Goal: Information Seeking & Learning: Learn about a topic

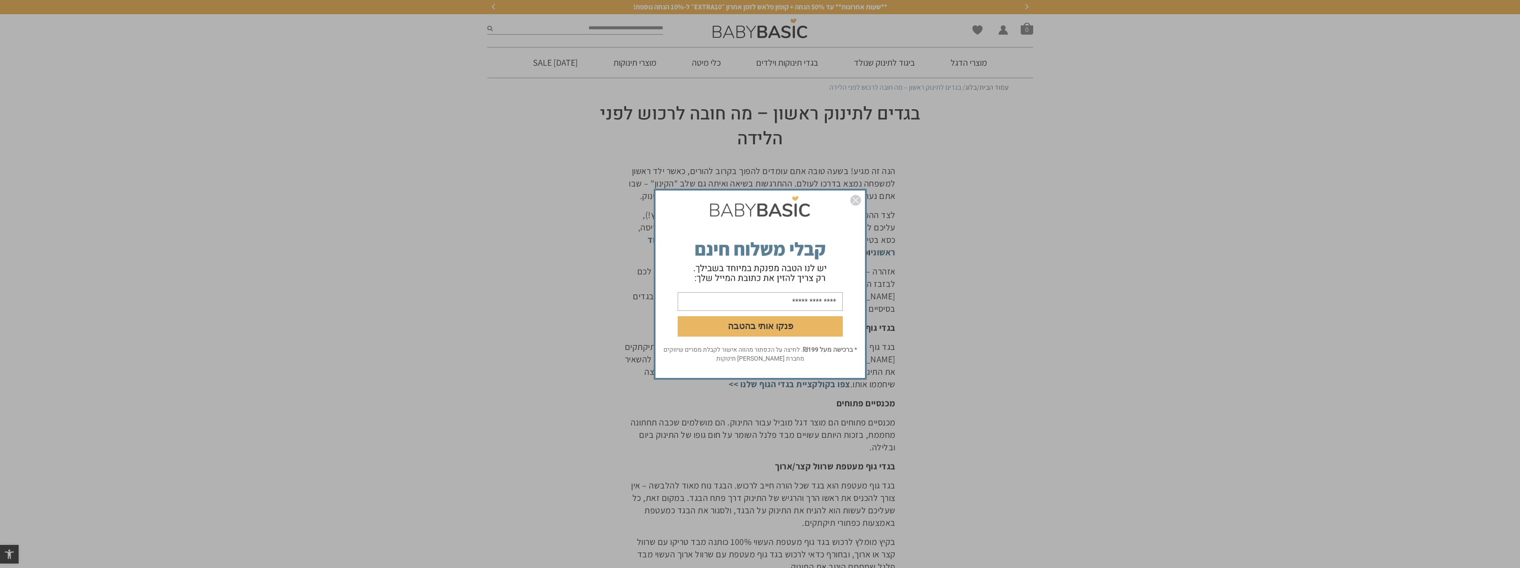
drag, startPoint x: 635, startPoint y: 152, endPoint x: 585, endPoint y: 259, distance: 117.7
click at [853, 198] on img "סגור" at bounding box center [855, 200] width 11 height 11
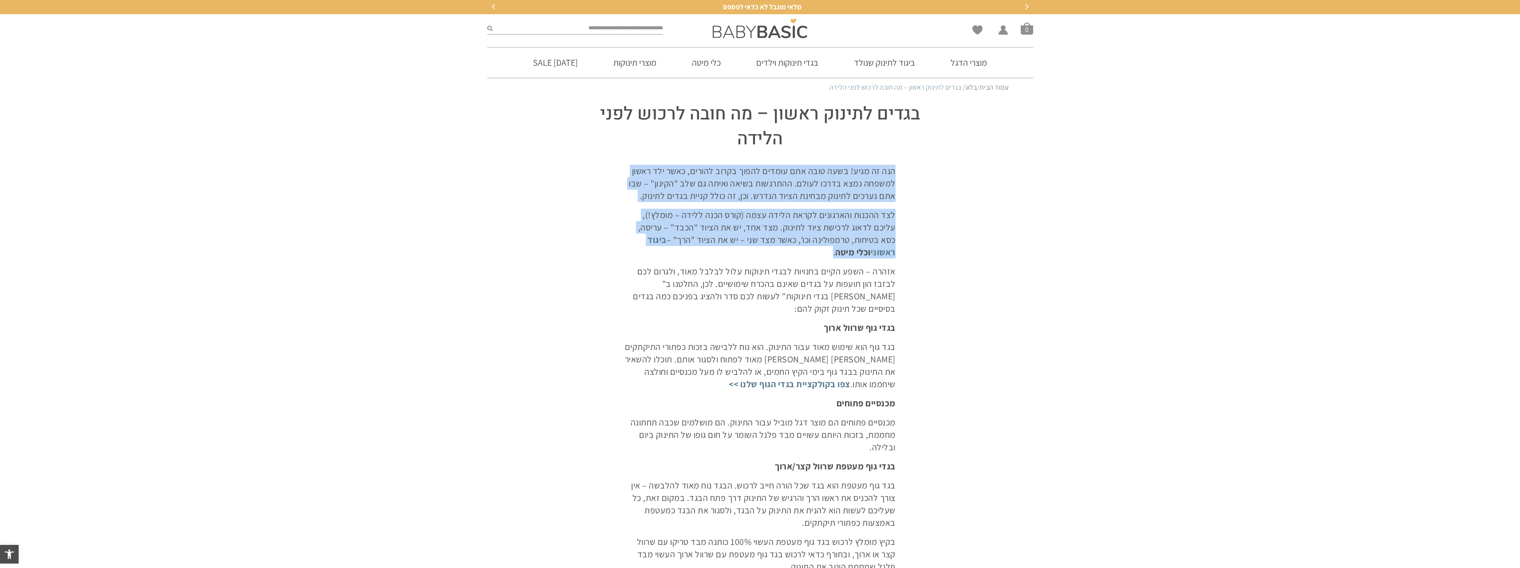
click at [807, 214] on p "לצד ההכנות והארגונים לקראת הלידה עצמה (קורס הכנה ללידה – מומלץ!), עליכם לדאוג ל…" at bounding box center [760, 234] width 271 height 50
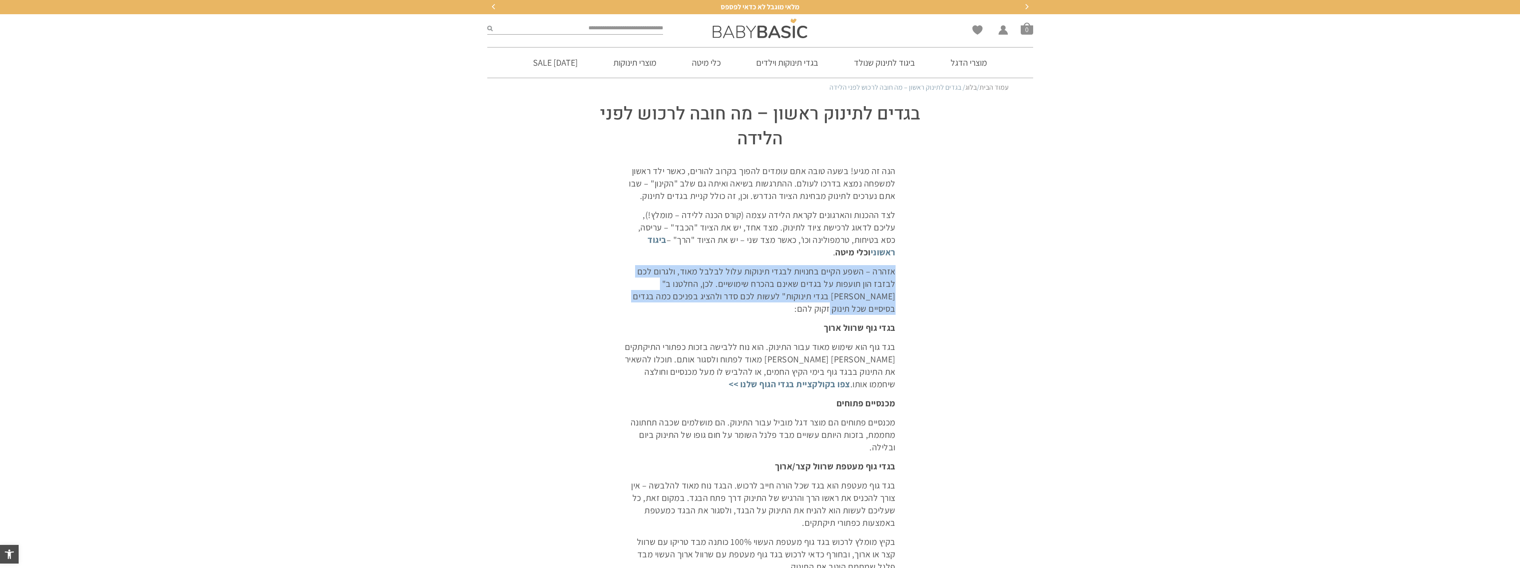
drag, startPoint x: 790, startPoint y: 252, endPoint x: 780, endPoint y: 313, distance: 62.1
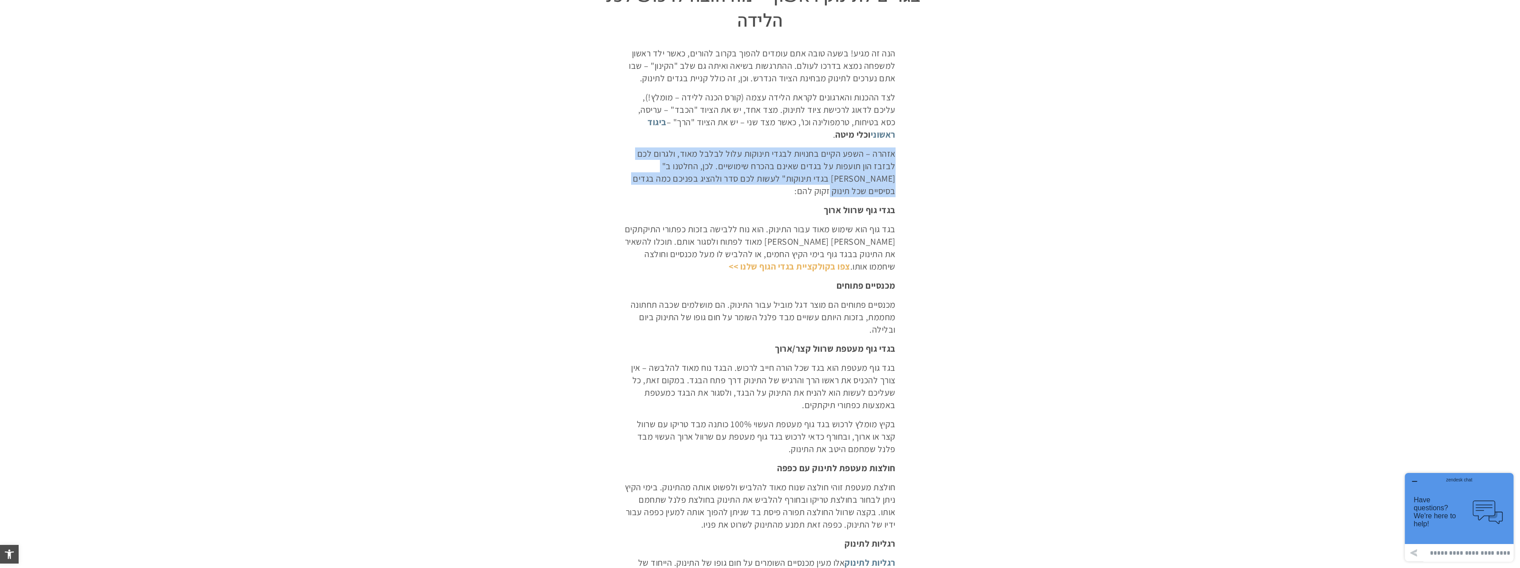
scroll to position [133, 0]
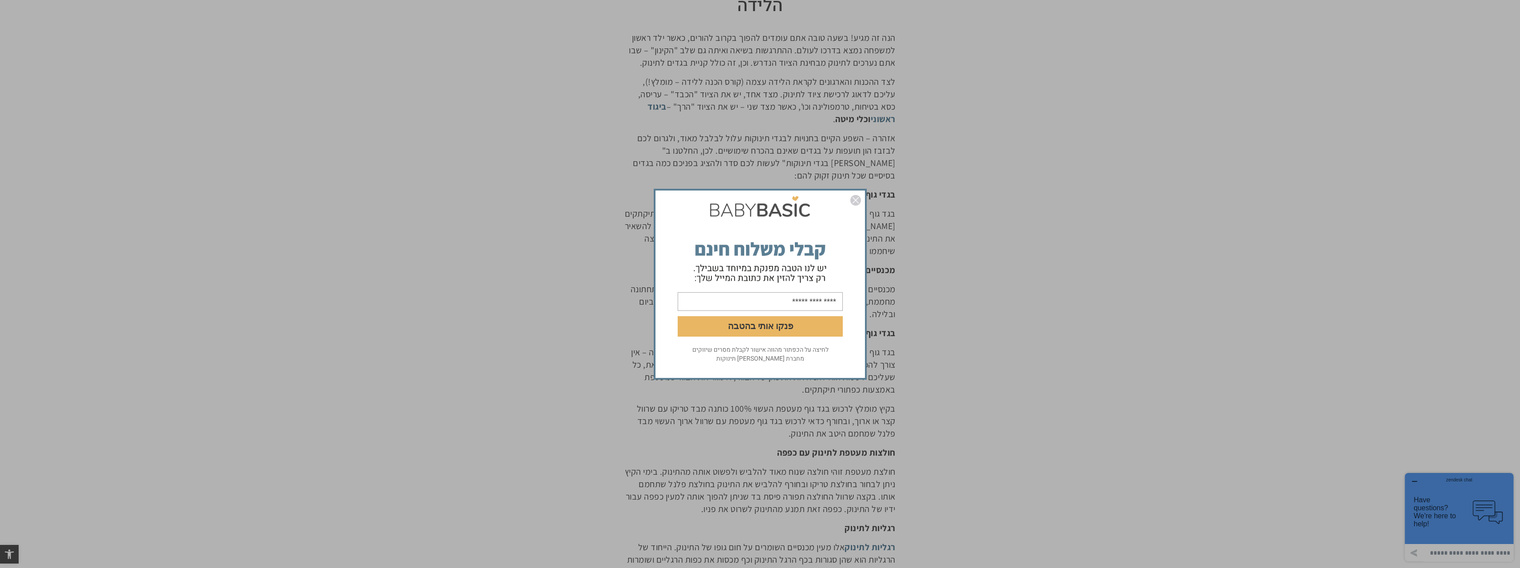
click at [851, 202] on img "סגור" at bounding box center [855, 200] width 11 height 11
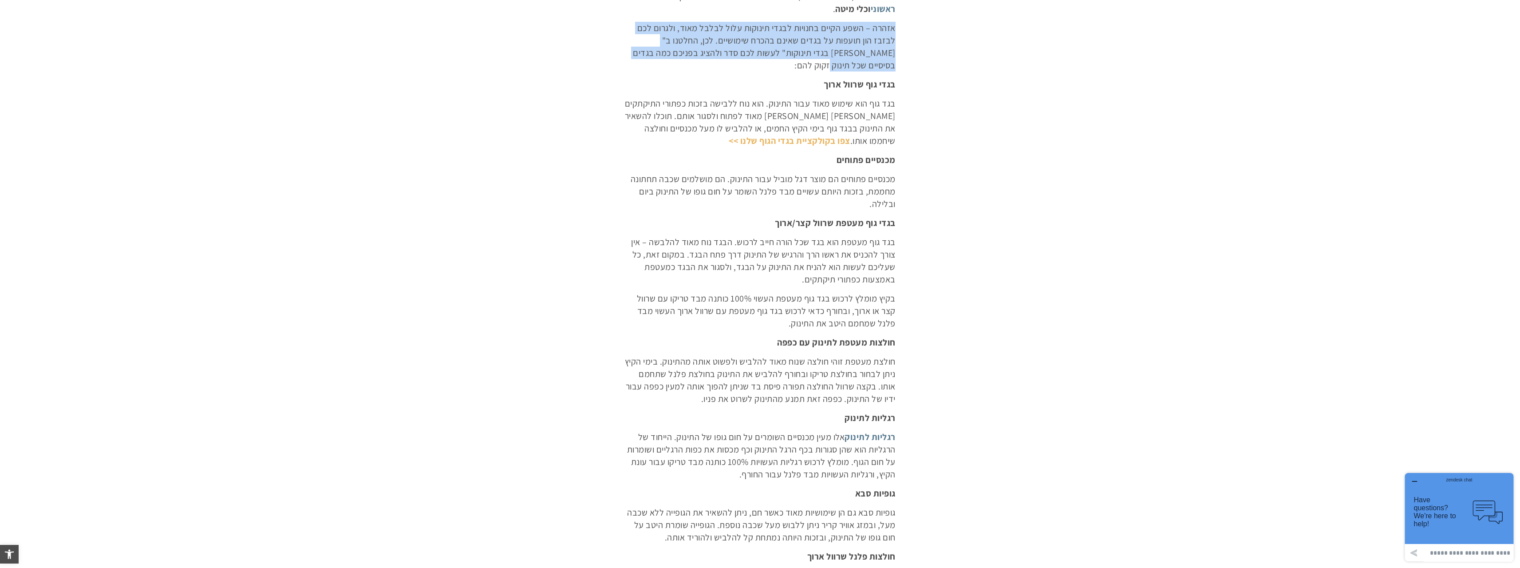
scroll to position [266, 0]
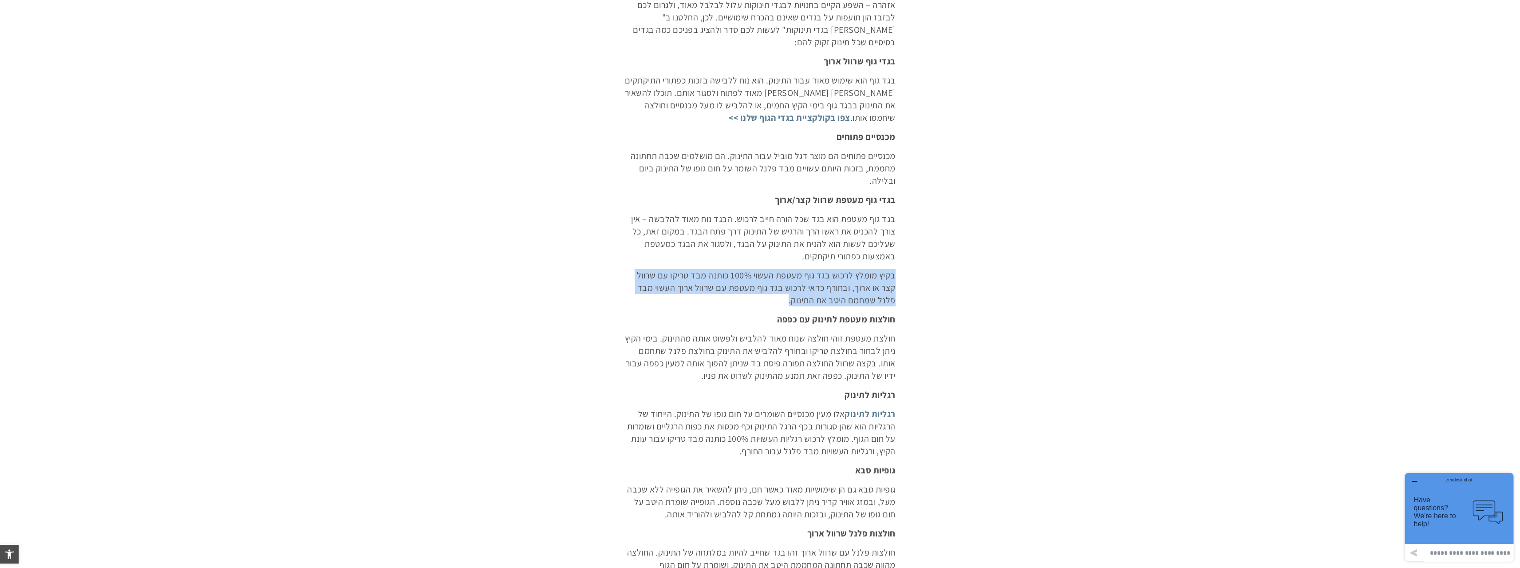
drag, startPoint x: 796, startPoint y: 256, endPoint x: 720, endPoint y: 301, distance: 87.8
click at [720, 296] on p "בקיץ מומלץ לרכוש בגד גוף מעטפת העשוי 100% כותנה מבד טריקו עם שרוול קצר או ארוך,…" at bounding box center [760, 287] width 271 height 37
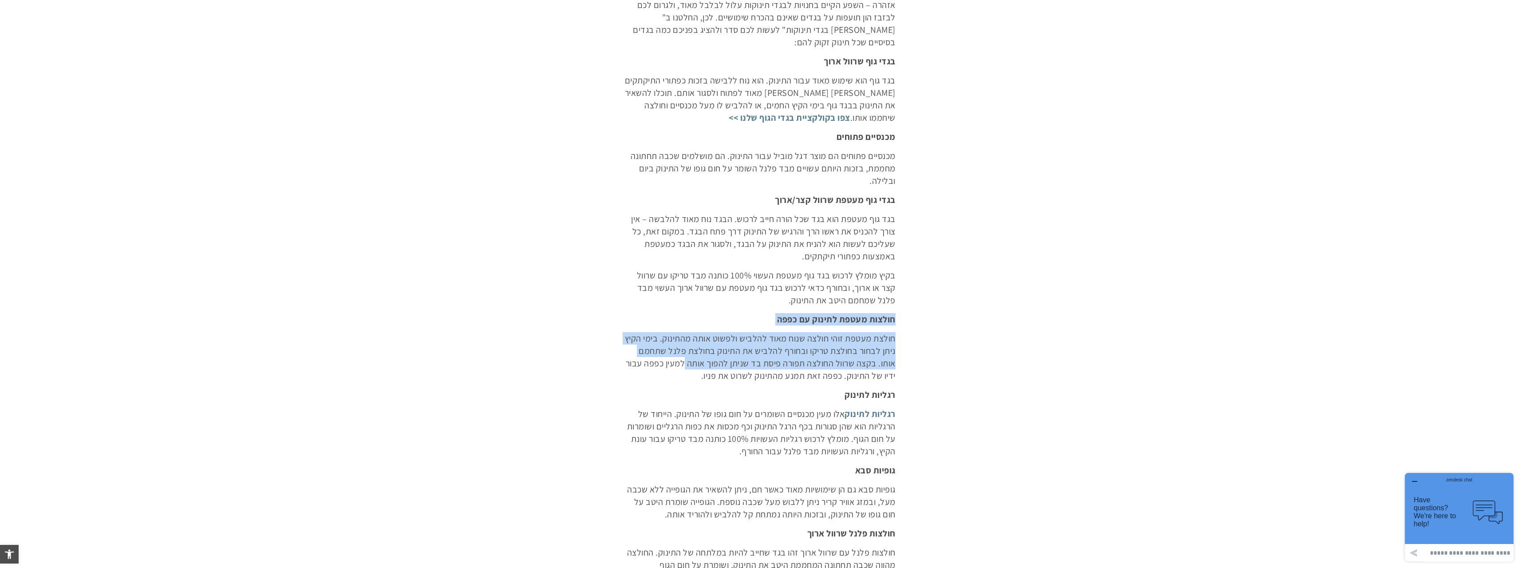
drag, startPoint x: 786, startPoint y: 286, endPoint x: 660, endPoint y: 359, distance: 146.3
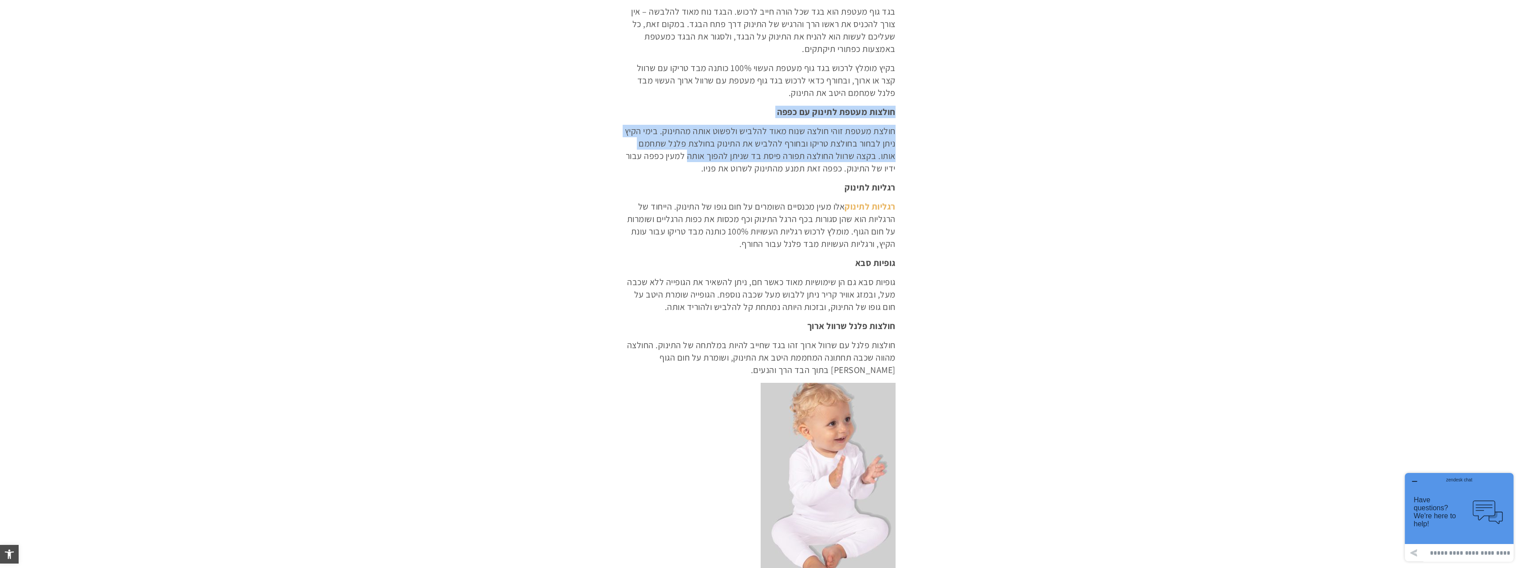
scroll to position [488, 0]
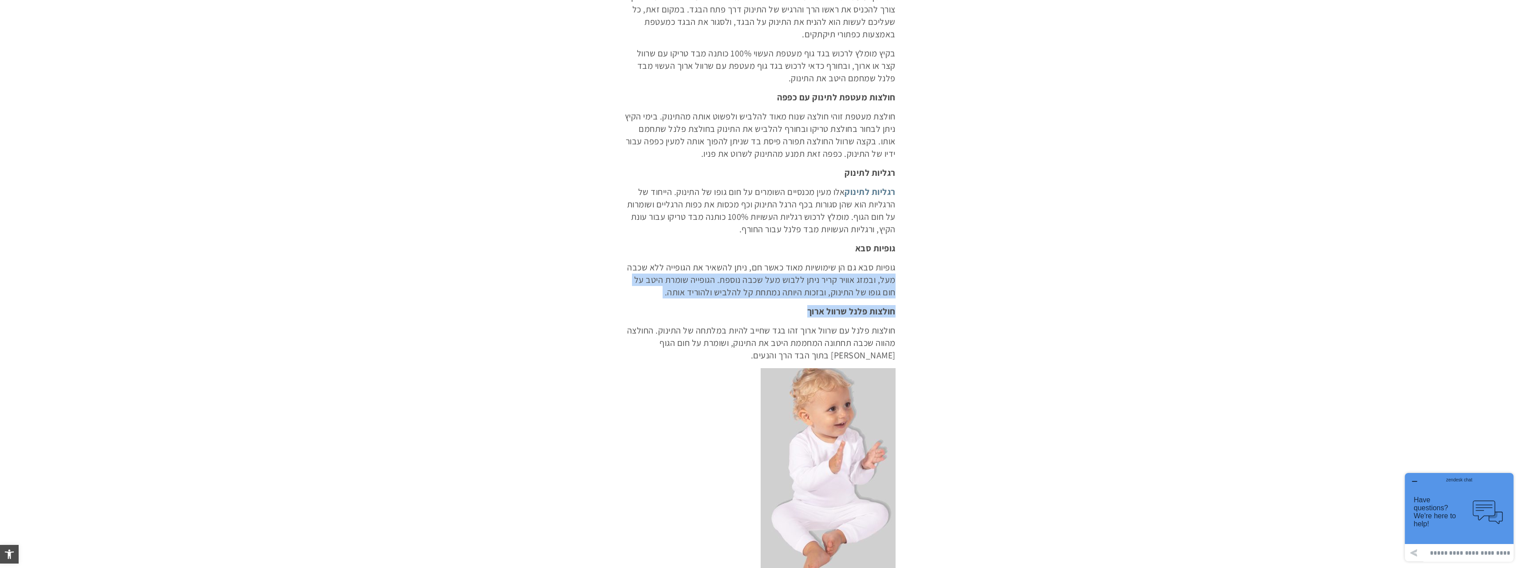
drag, startPoint x: 707, startPoint y: 308, endPoint x: 877, endPoint y: 280, distance: 172.8
click at [877, 280] on div "הנה זה מגיע! בשעה טובה אתם עומדים להפוך בקרוב להורים, כאשר ילד ראשון למשפחה נמצ…" at bounding box center [760, 454] width 271 height 1557
click at [877, 280] on p "גופיות סבא גם הן שימושיות מאוד כאשר חם, ניתן להשאיר את הגופייה ללא שכבה מעל, וב…" at bounding box center [760, 279] width 271 height 37
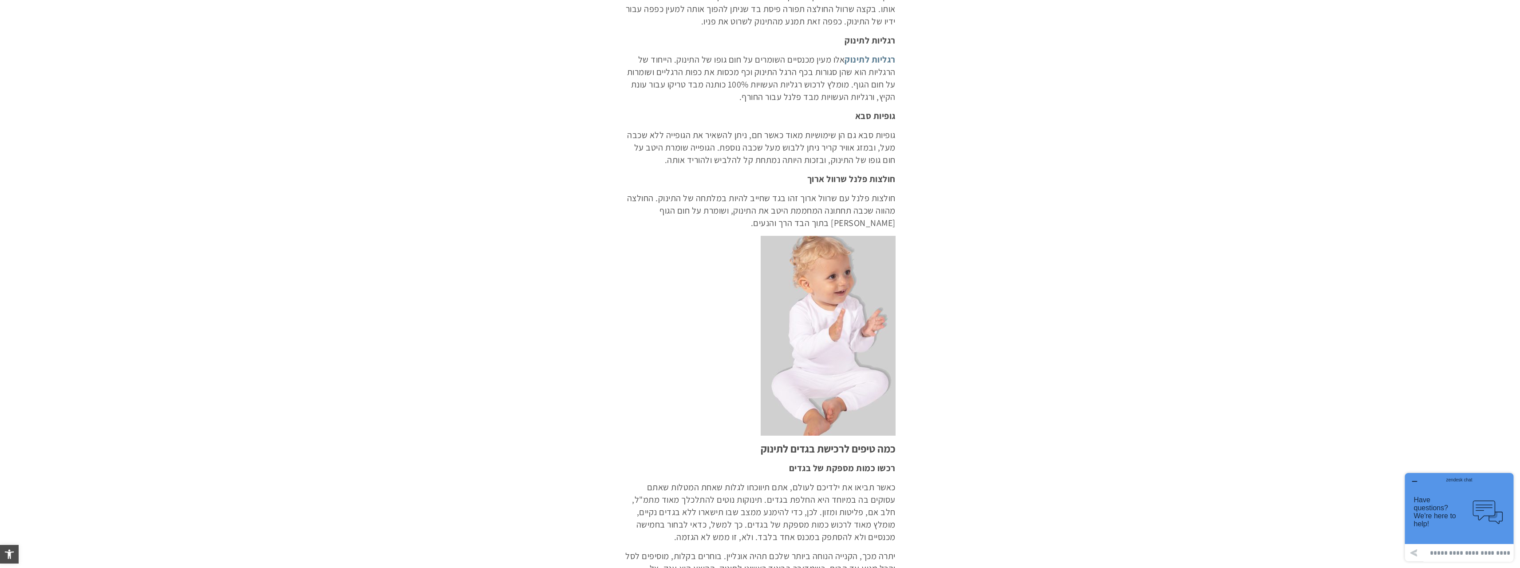
scroll to position [621, 0]
drag, startPoint x: 809, startPoint y: 225, endPoint x: 895, endPoint y: 201, distance: 89.4
click at [895, 201] on p "חולצות פלנל עם שרוול ארוך זהו בגד שחייב להיות במלתחה של התינוק. החולצה מהווה שכ…" at bounding box center [760, 209] width 271 height 37
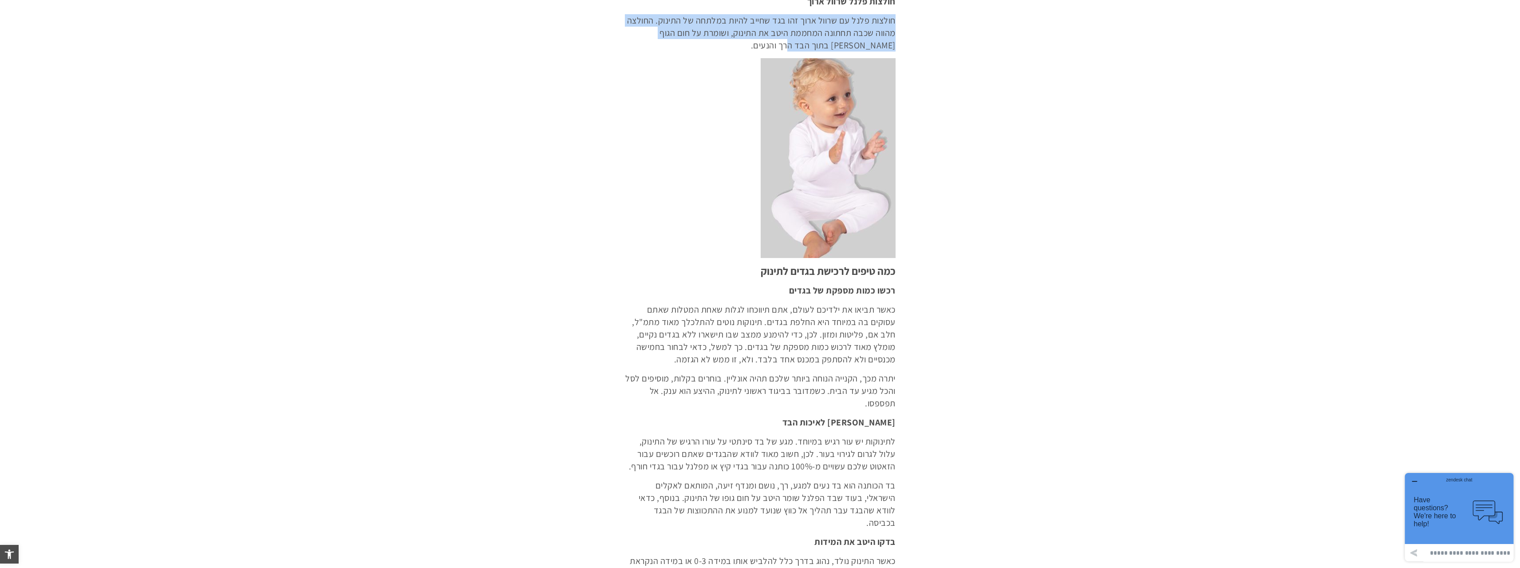
scroll to position [799, 0]
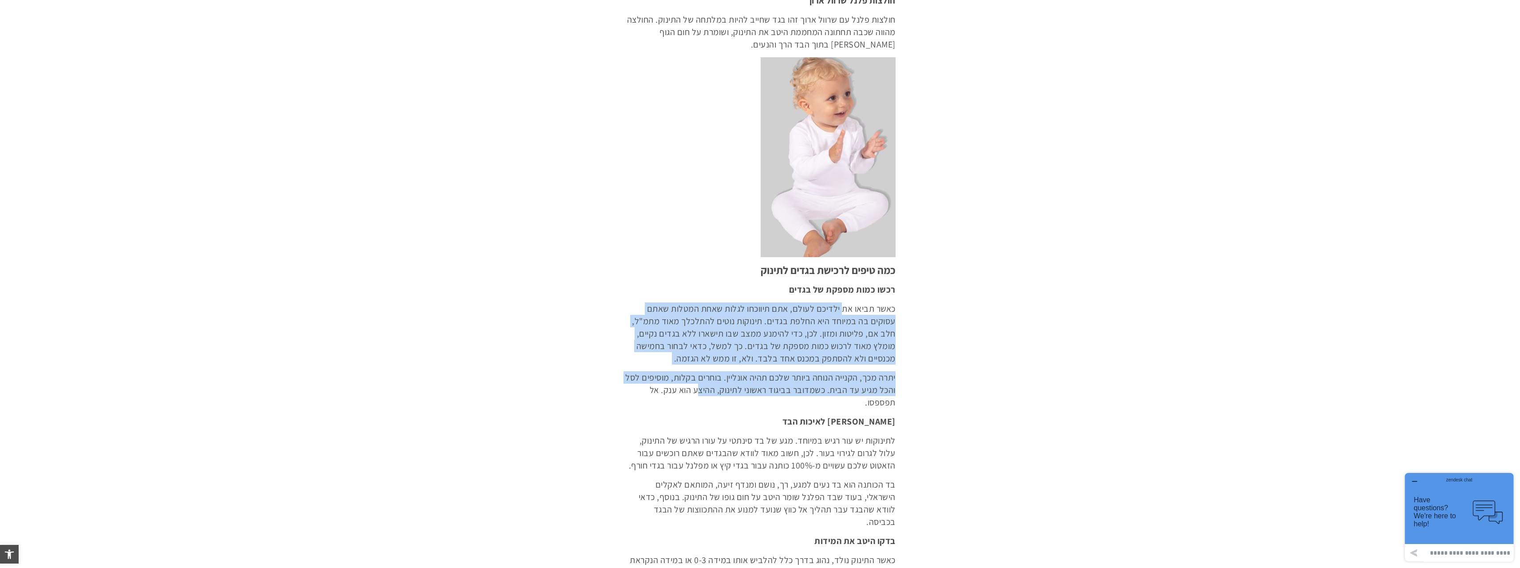
drag, startPoint x: 841, startPoint y: 305, endPoint x: 679, endPoint y: 390, distance: 183.0
click at [679, 390] on div "הנה זה מגיע! בשעה טובה אתם עומדים להפוך בקרוב להורים, כאשר ילד ראשון למשפחה נמצ…" at bounding box center [760, 144] width 271 height 1557
click at [679, 388] on p "יתרה מכך, הקנייה הנוחה ביותר שלכם תהיה אונליין. בוחרים בקלות, מוסיפים לסל והכל …" at bounding box center [760, 389] width 271 height 37
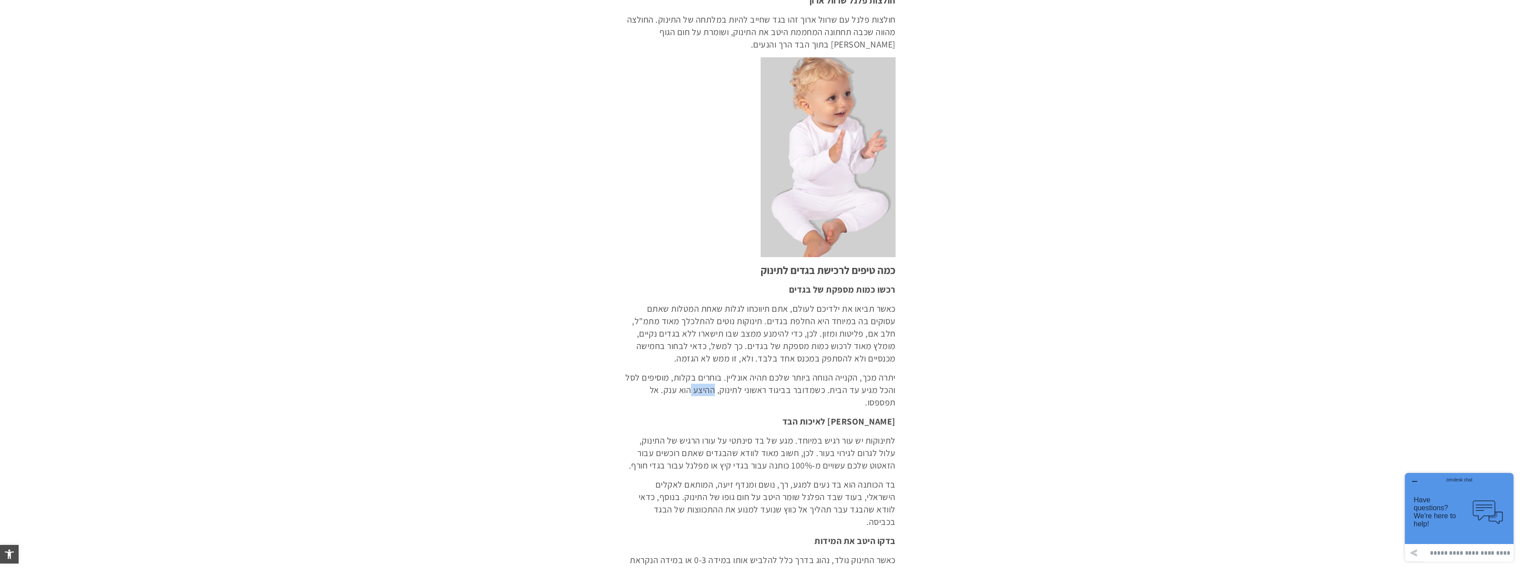
click at [679, 388] on p "יתרה מכך, הקנייה הנוחה ביותר שלכם תהיה אונליין. בוחרים בקלות, מוסיפים לסל והכל …" at bounding box center [760, 389] width 271 height 37
click at [715, 333] on p "כאשר תביאו את ילדיכם לעולם, אתם תיווכחו לגלות שאחת המטלות שאתם עסוקים בה במיוחד…" at bounding box center [760, 333] width 271 height 62
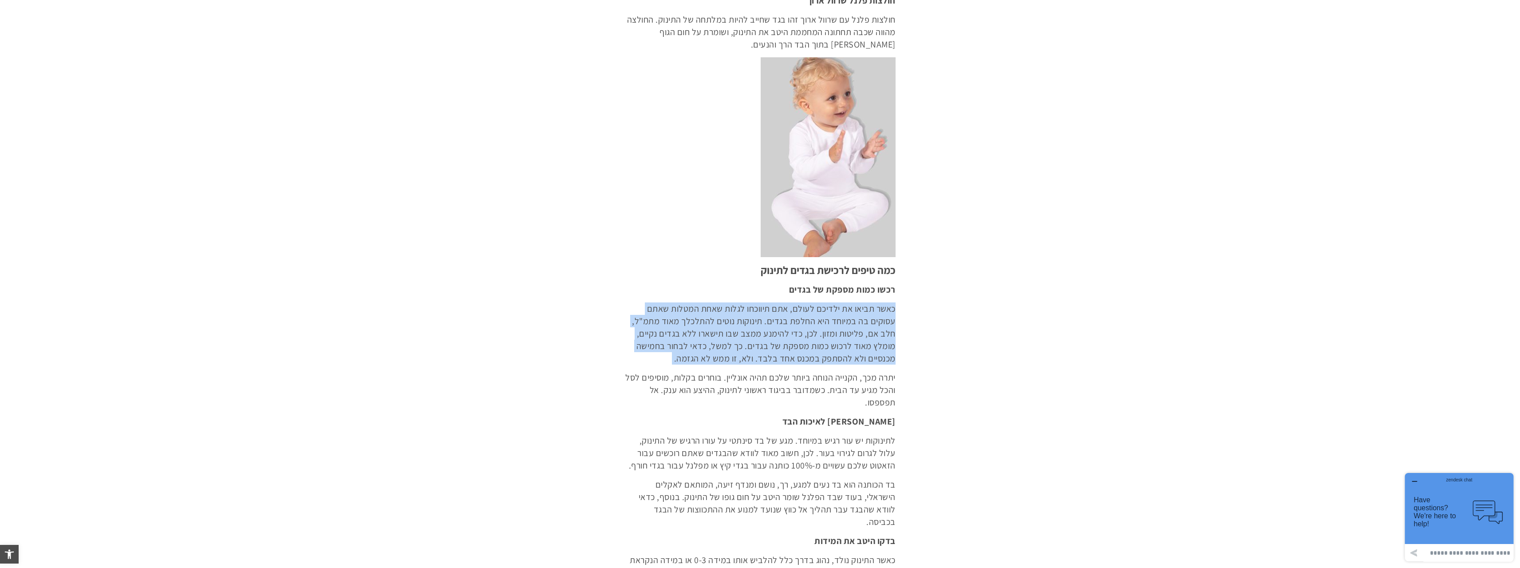
click at [715, 333] on p "כאשר תביאו את ילדיכם לעולם, אתם תיווכחו לגלות שאחת המטלות שאתם עסוקים בה במיוחד…" at bounding box center [760, 333] width 271 height 62
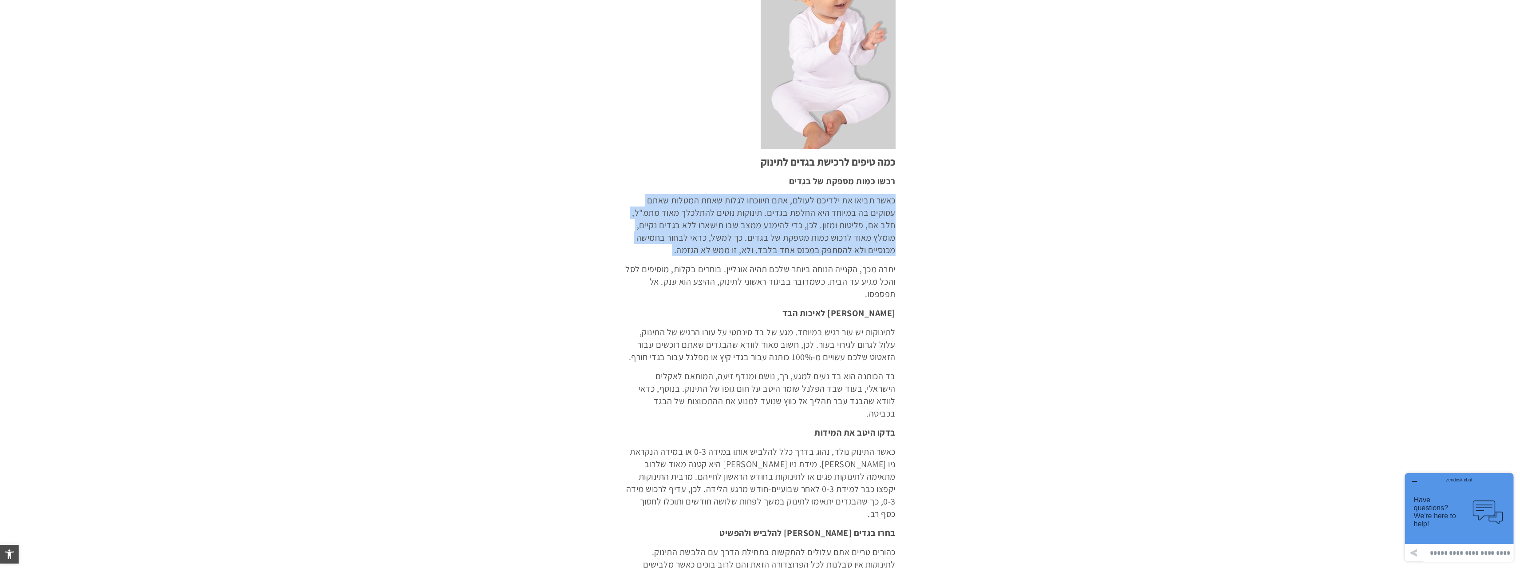
scroll to position [932, 0]
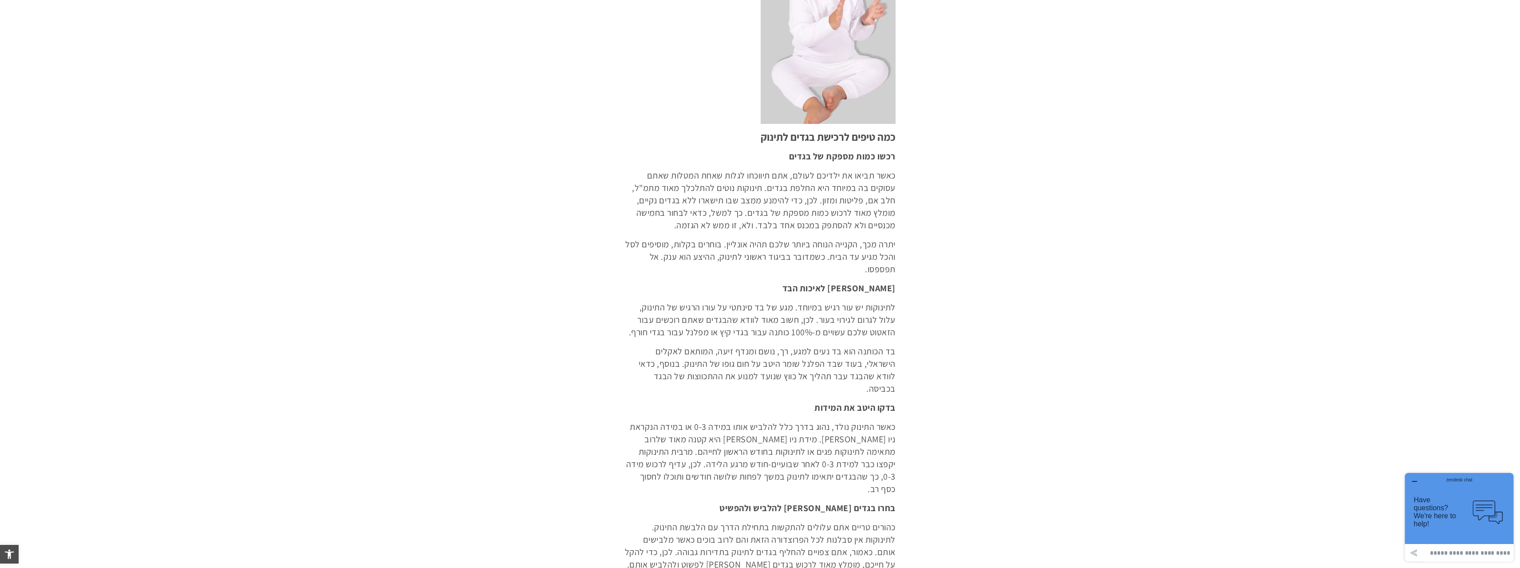
click at [760, 316] on p "לתינוקות יש עור רגיש במיוחד. מגע של בד סינתטי על עורו הרגיש של התינוק, עלול לגר…" at bounding box center [760, 319] width 271 height 37
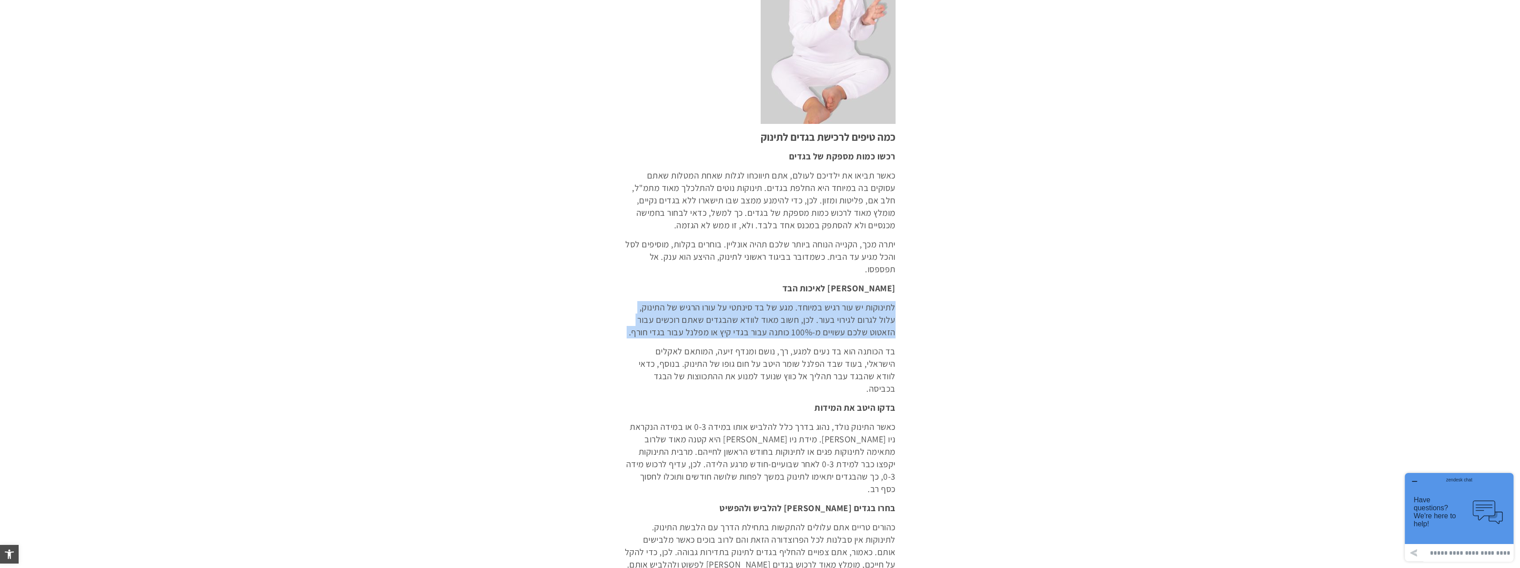
click at [760, 321] on p "לתינוקות יש עור רגיש במיוחד. מגע של בד סינתטי על עורו הרגיש של התינוק, עלול לגר…" at bounding box center [760, 319] width 271 height 37
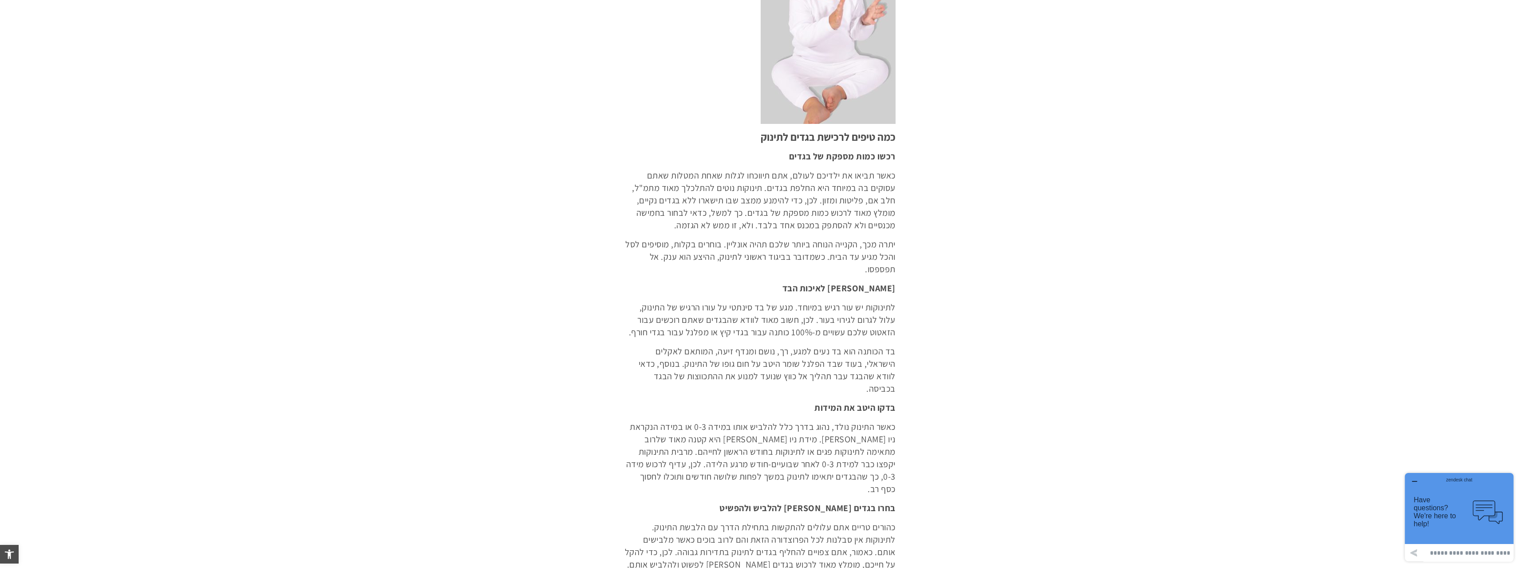
click at [743, 338] on div "הנה זה מגיע! בשעה טובה אתם עומדים להפוך בקרוב להורים, כאשר ילד ראשון למשפחה נמצ…" at bounding box center [760, 11] width 271 height 1557
click at [745, 364] on p "בד הכותנה הוא בד נעים למגע, רך, נושם ומנדף זיעה, המותאם לאקלים הישראלי, בעוד שב…" at bounding box center [760, 370] width 271 height 50
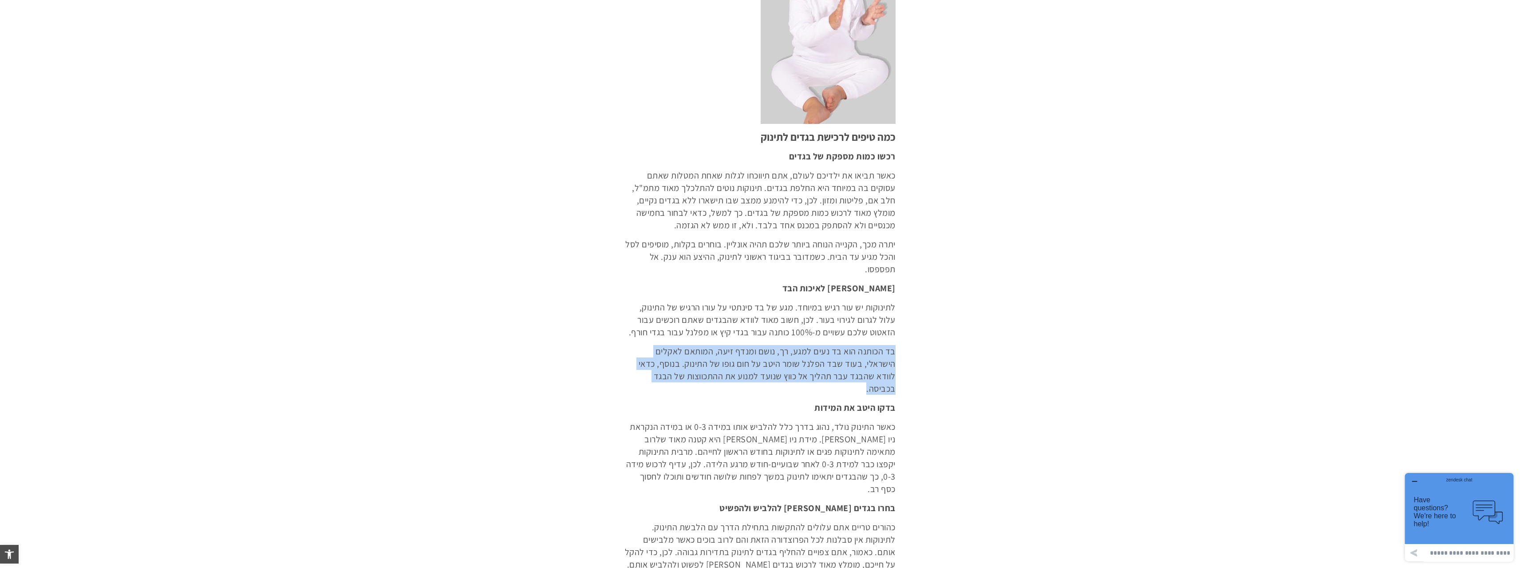
click at [745, 364] on p "בד הכותנה הוא בד נעים למגע, רך, נושם ומנדף זיעה, המותאם לאקלים הישראלי, בעוד שב…" at bounding box center [760, 370] width 271 height 50
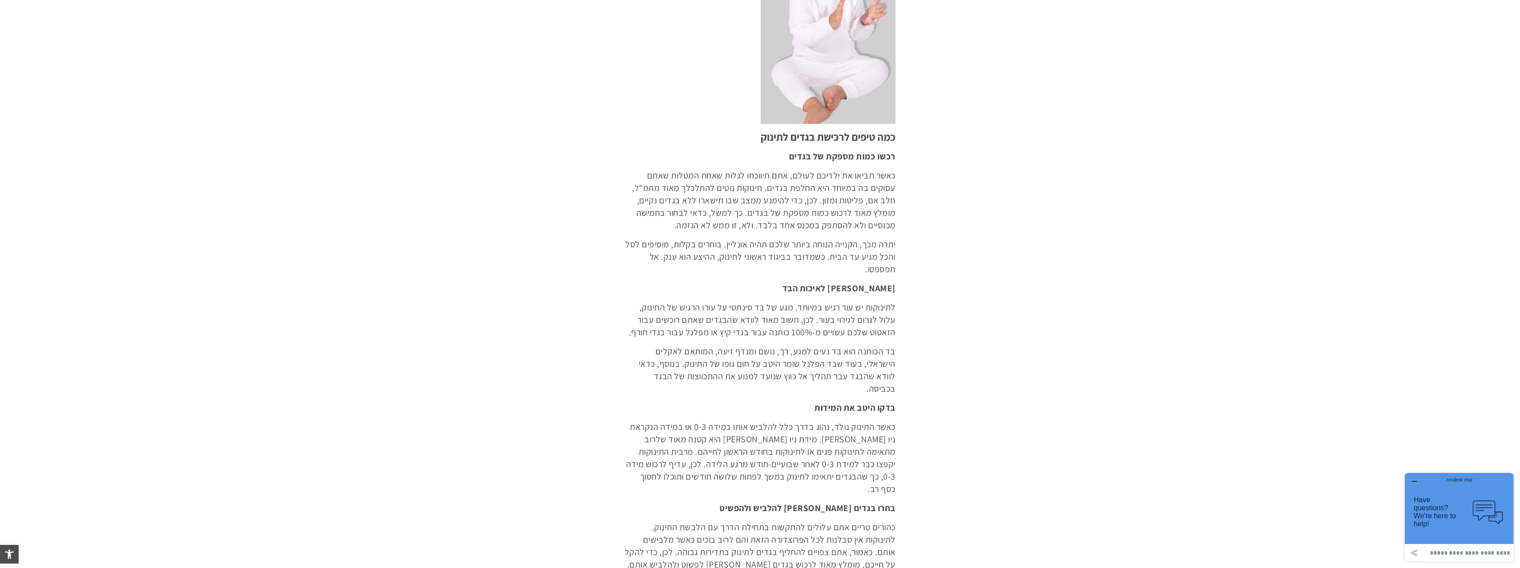
click at [748, 318] on p "לתינוקות יש עור רגיש במיוחד. מגע של בד סינתטי על עורו הרגיש של התינוק, עלול לגר…" at bounding box center [760, 319] width 271 height 37
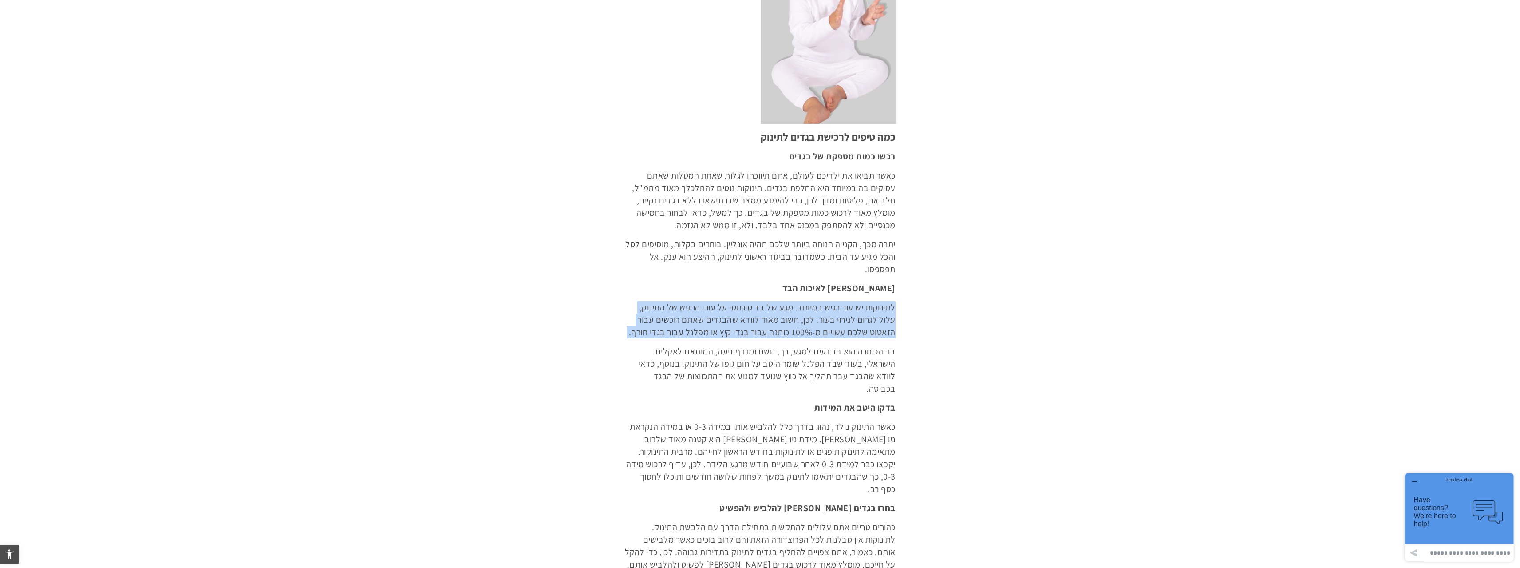
click at [748, 319] on p "לתינוקות יש עור רגיש במיוחד. מגע של בד סינתטי על עורו הרגיש של התינוק, עלול לגר…" at bounding box center [760, 319] width 271 height 37
click at [796, 317] on p "לתינוקות יש עור רגיש במיוחד. מגע של בד סינתטי על עורו הרגיש של התינוק, עלול לגר…" at bounding box center [760, 319] width 271 height 37
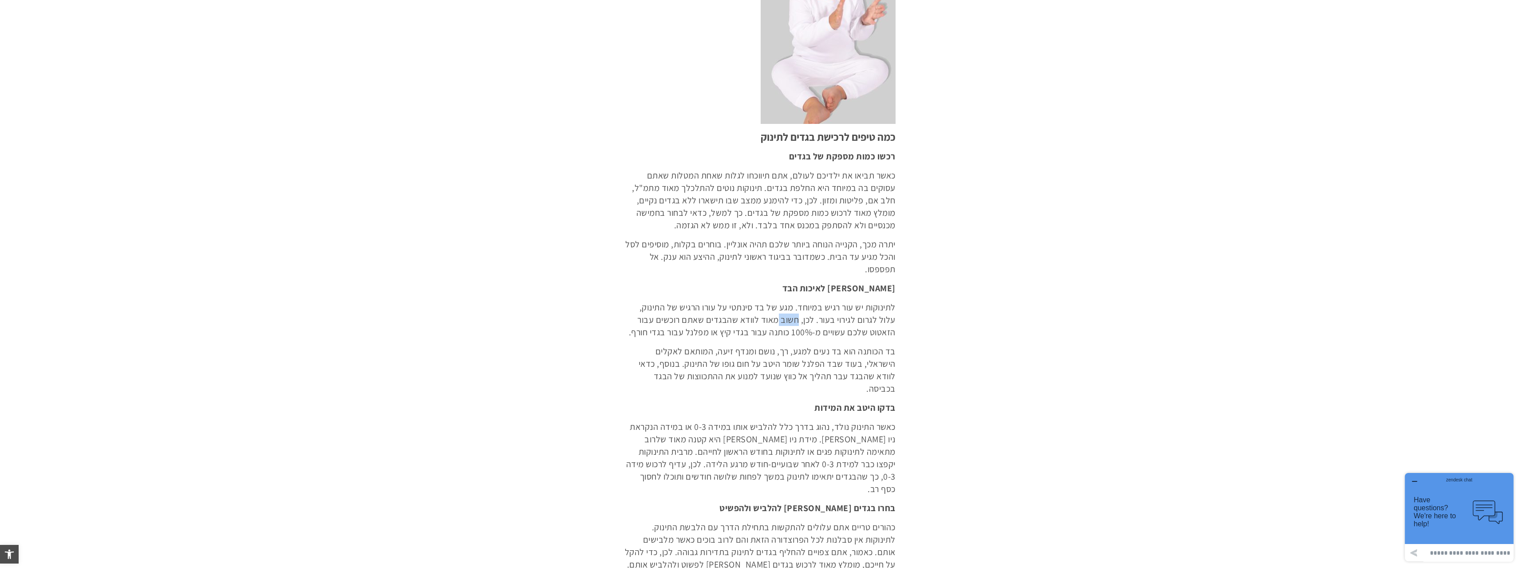
click at [796, 317] on p "לתינוקות יש עור רגיש במיוחד. מגע של בד סינתטי על עורו הרגיש של התינוק, עלול לגר…" at bounding box center [760, 319] width 271 height 37
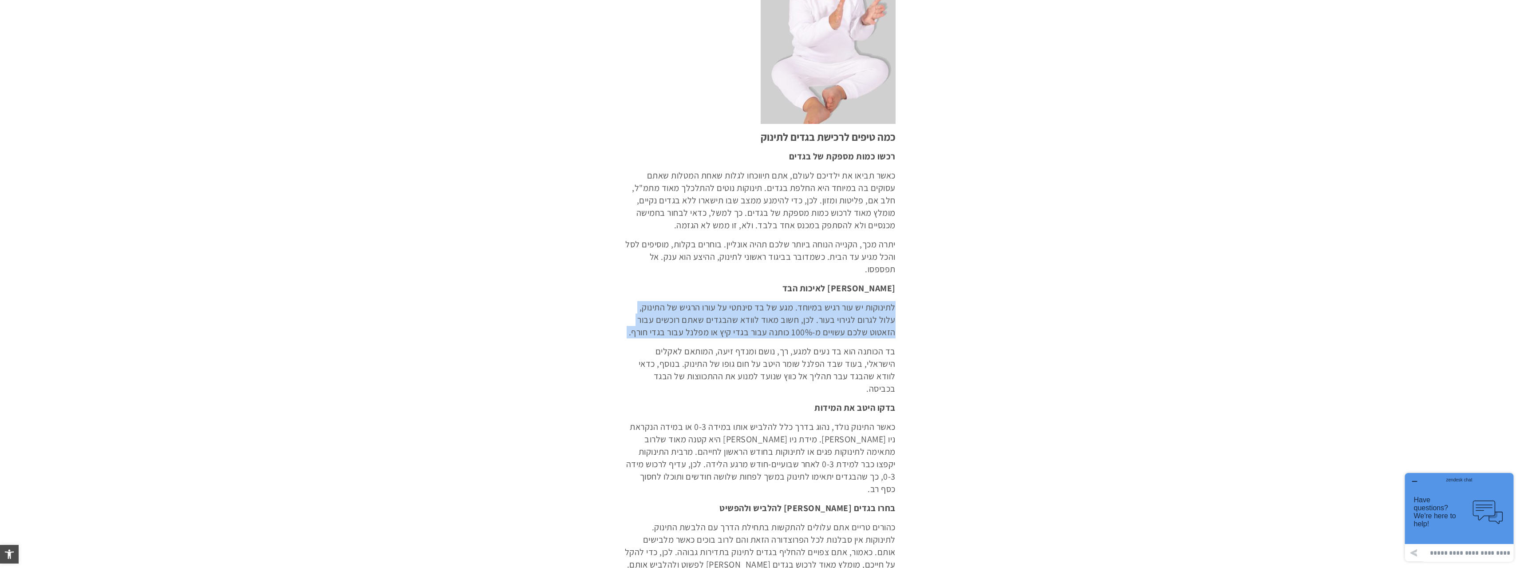
click at [796, 317] on p "לתינוקות יש עור רגיש במיוחד. מגע של בד סינתטי על עורו הרגיש של התינוק, עלול לגר…" at bounding box center [760, 319] width 271 height 37
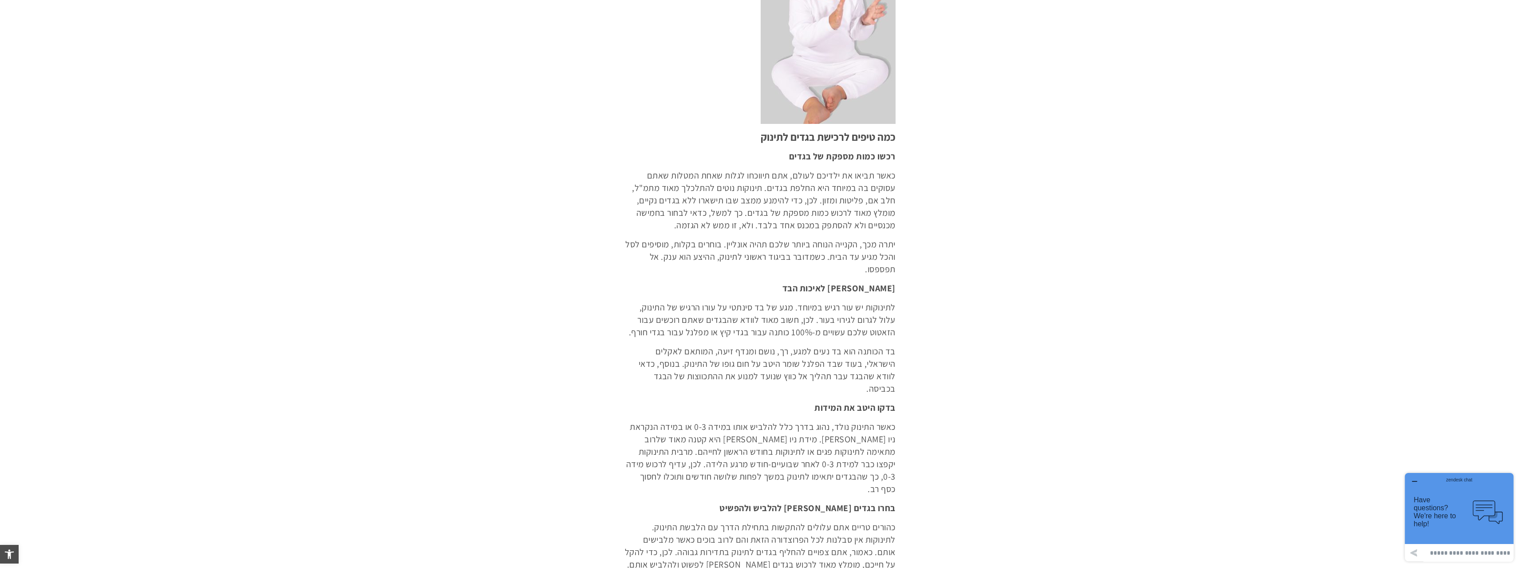
click at [813, 374] on p "בד הכותנה הוא בד נעים למגע, רך, נושם ומנדף זיעה, המותאם לאקלים הישראלי, בעוד שב…" at bounding box center [760, 370] width 271 height 50
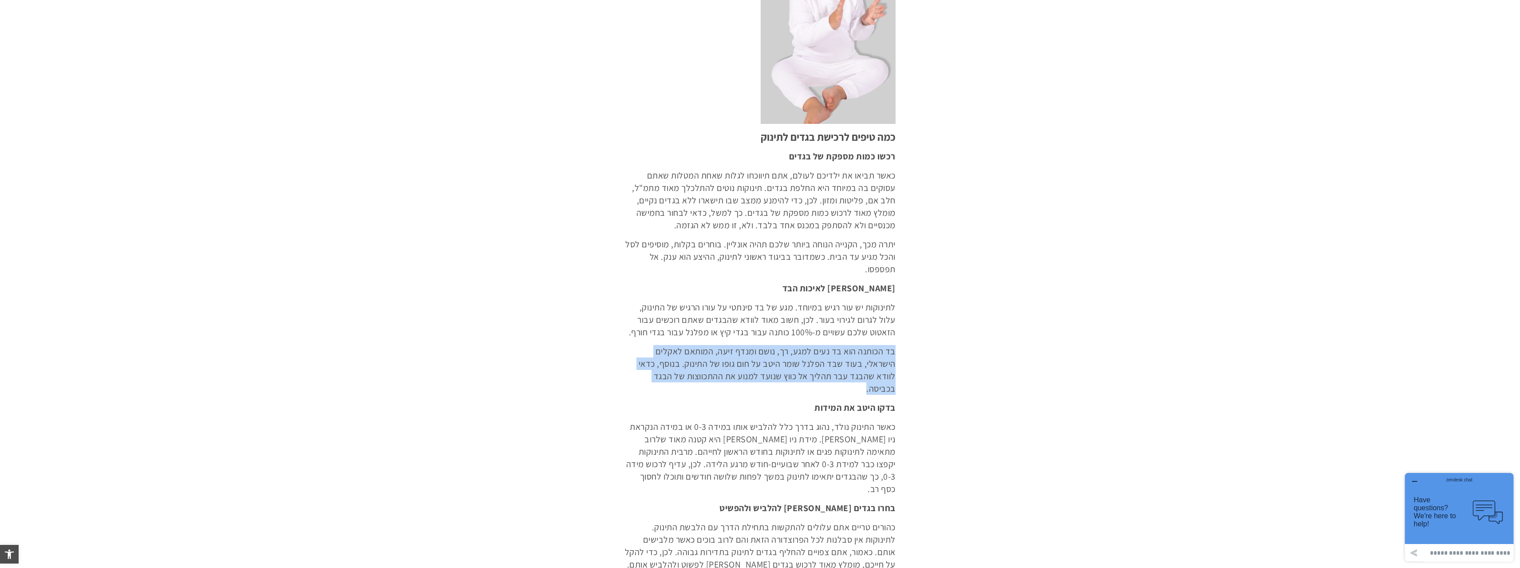
click at [813, 374] on p "בד הכותנה הוא בד נעים למגע, רך, נושם ומנדף זיעה, המותאם לאקלים הישראלי, בעוד שב…" at bounding box center [760, 370] width 271 height 50
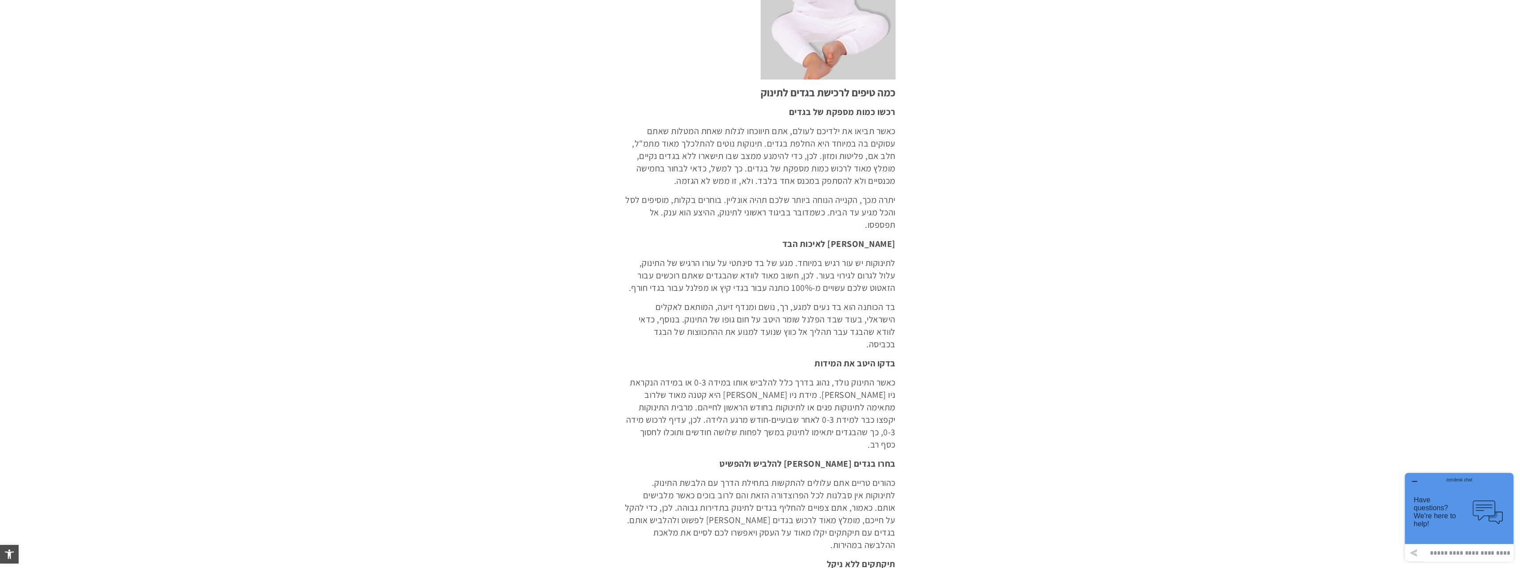
click at [838, 385] on p "כאשר התינוק נולד, נהוג בדרך כלל להלביש אותו במידה 0-3 או במידה הנקראת ניו בורן.…" at bounding box center [760, 413] width 271 height 75
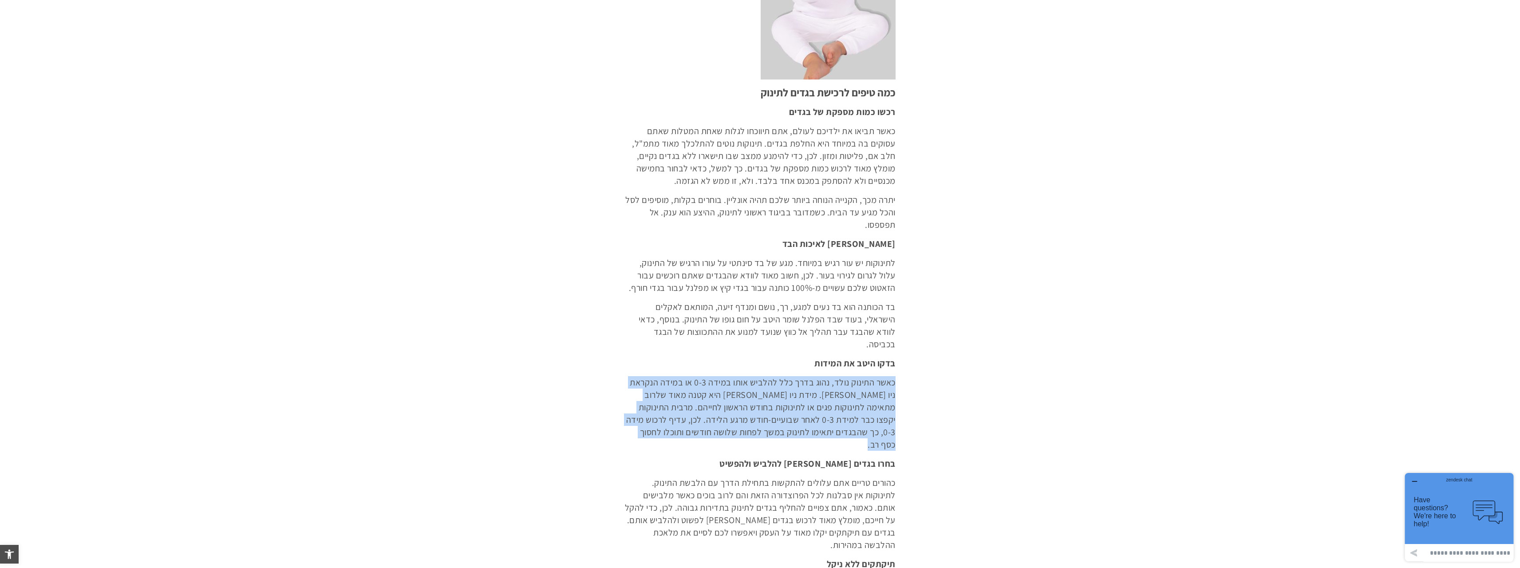
click at [838, 385] on p "כאשר התינוק נולד, נהוג בדרך כלל להלביש אותו במידה 0-3 או במידה הנקראת ניו בורן.…" at bounding box center [760, 413] width 271 height 75
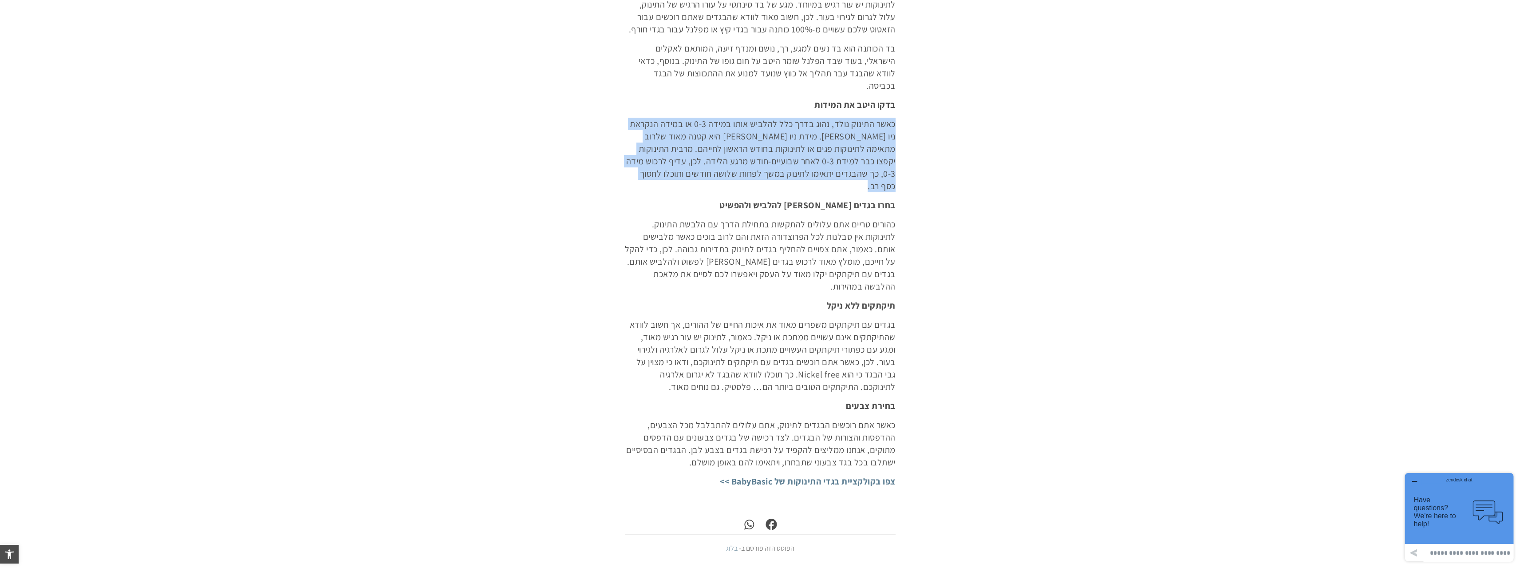
scroll to position [1243, 0]
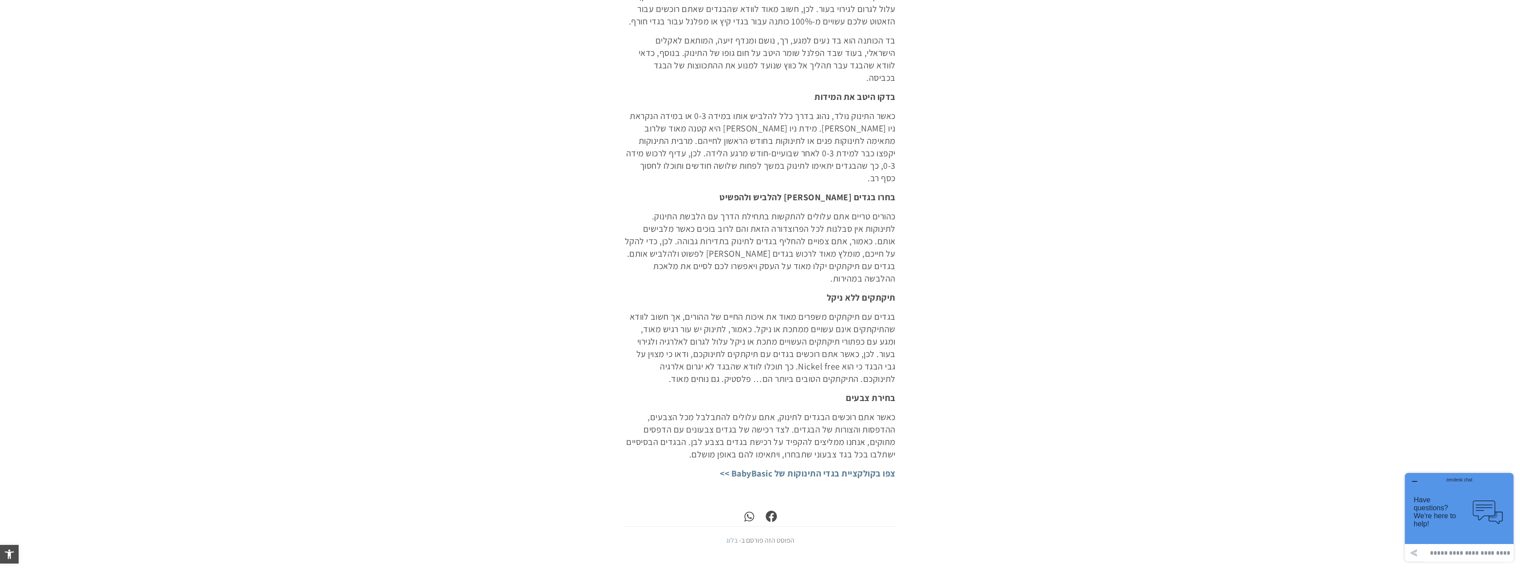
click at [819, 317] on p "בגדים עם תיקתקים משפרים מאוד את איכות החיים של ההורים, אך חשוב לוודא שהתיקתקים …" at bounding box center [760, 347] width 271 height 75
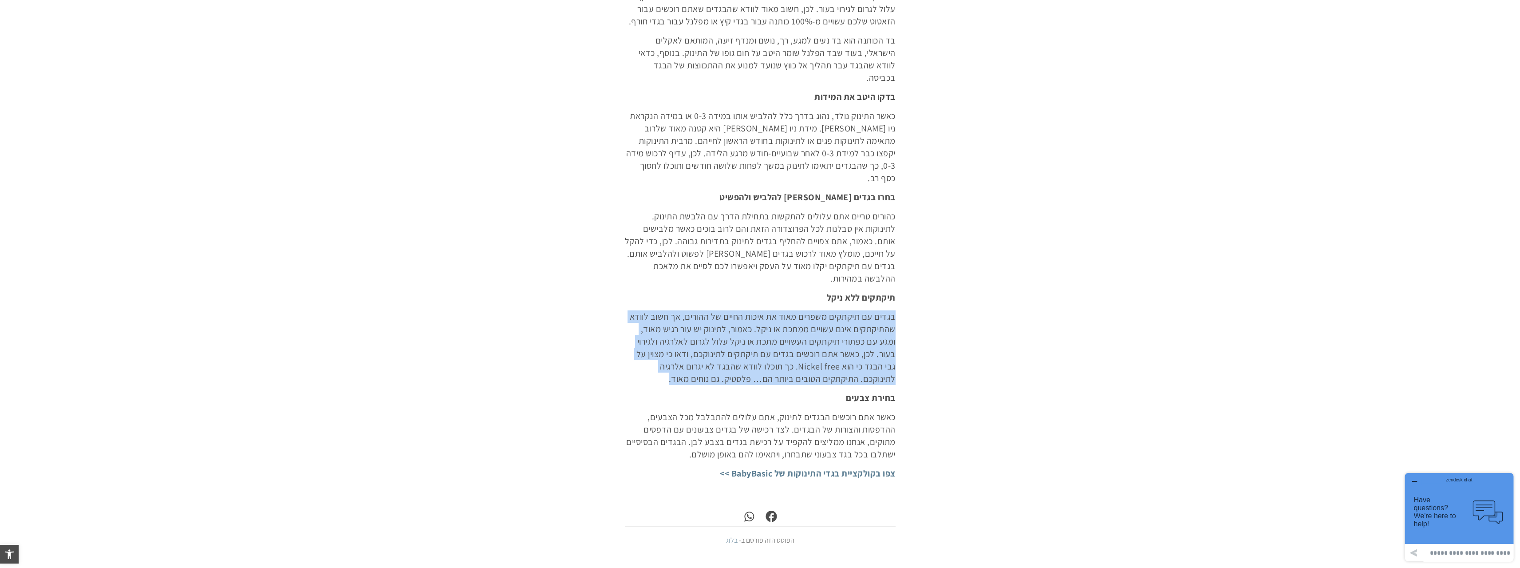
click at [819, 317] on p "בגדים עם תיקתקים משפרים מאוד את איכות החיים של ההורים, אך חשוב לוודא שהתיקתקים …" at bounding box center [760, 347] width 271 height 75
click at [734, 339] on p "בגדים עם תיקתקים משפרים מאוד את איכות החיים של ההורים, אך חשוב לוודא שהתיקתקים …" at bounding box center [760, 347] width 271 height 75
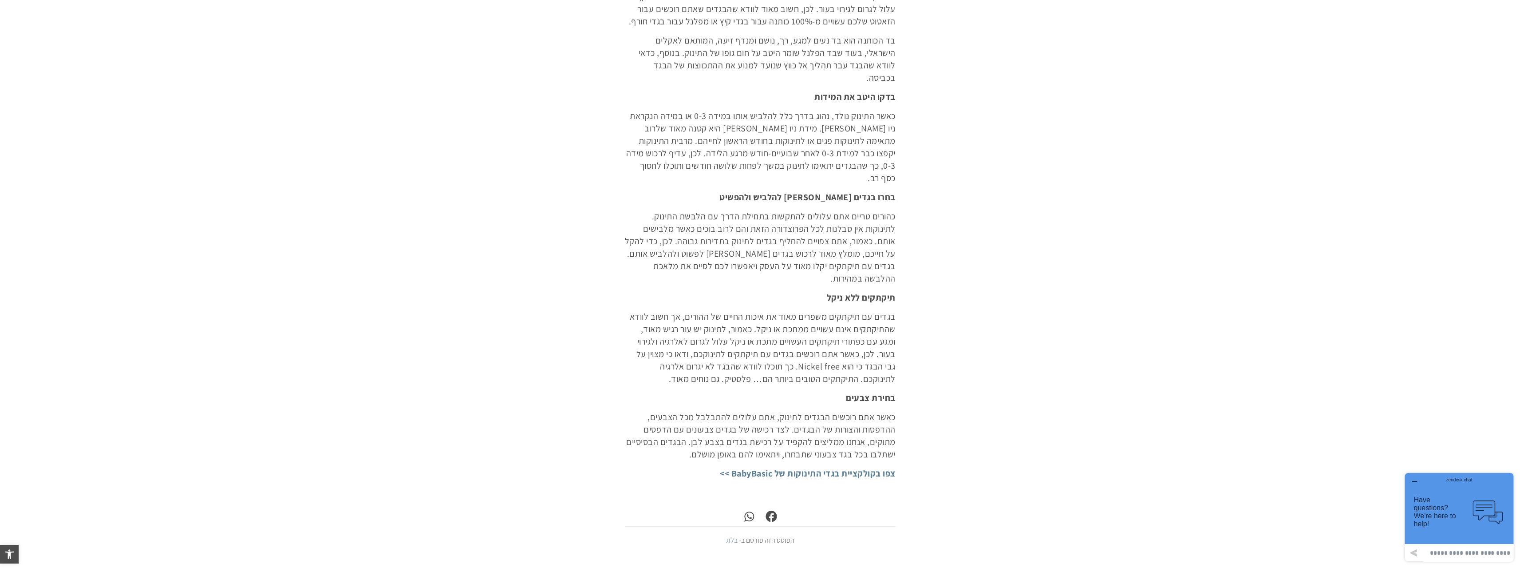
click at [734, 339] on p "בגדים עם תיקתקים משפרים מאוד את איכות החיים של ההורים, אך חשוב לוודא שהתיקתקים …" at bounding box center [760, 347] width 271 height 75
click at [732, 337] on p "בגדים עם תיקתקים משפרים מאוד את איכות החיים של ההורים, אך חשוב לוודא שהתיקתקים …" at bounding box center [760, 347] width 271 height 75
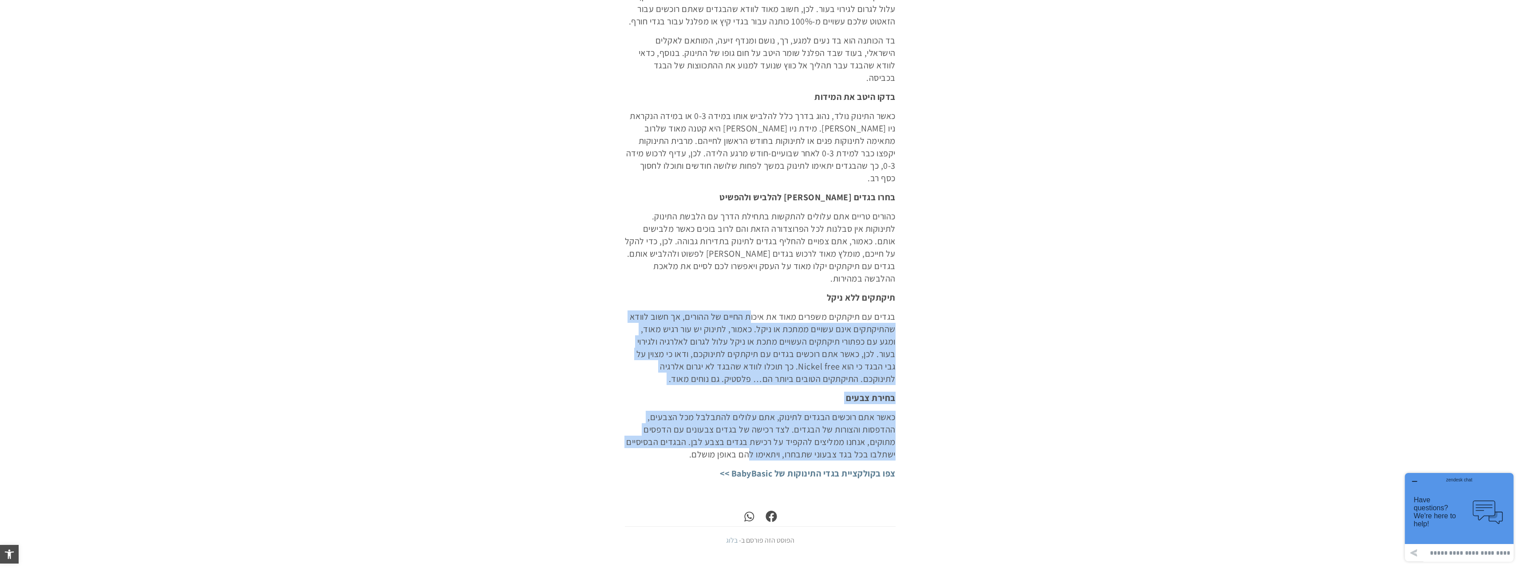
drag, startPoint x: 749, startPoint y: 305, endPoint x: 750, endPoint y: 434, distance: 128.3
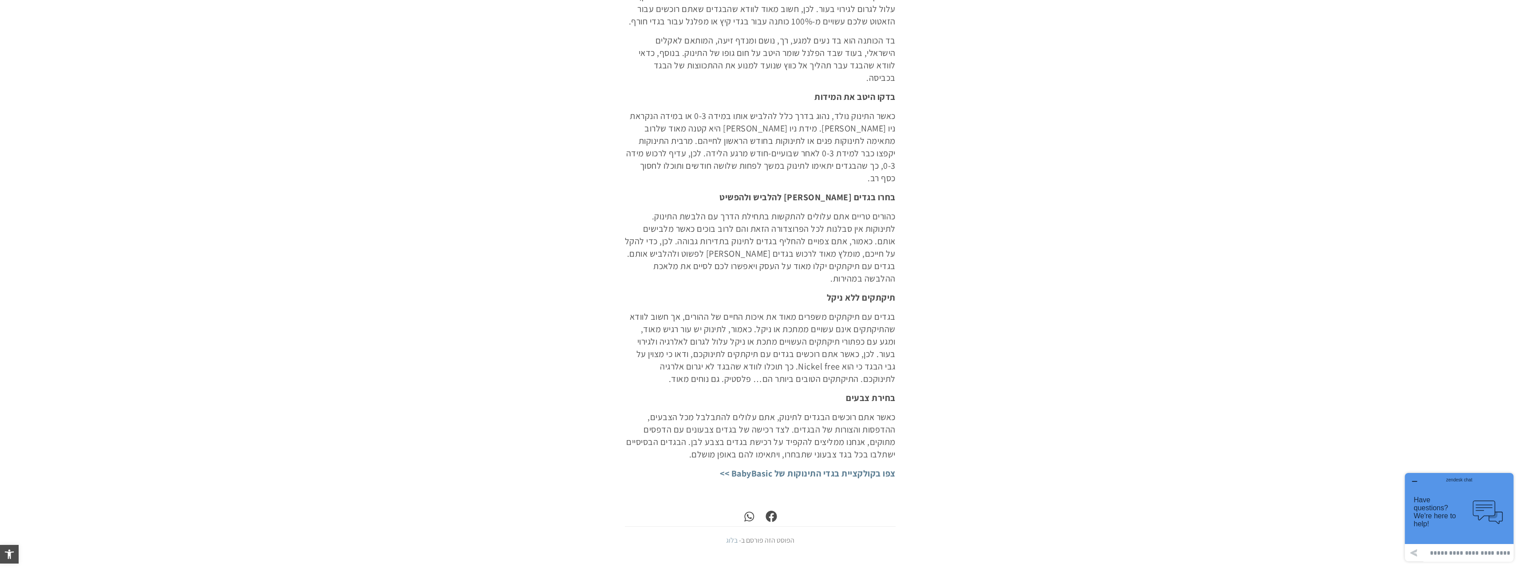
click at [801, 157] on p "כאשר התינוק נולד, נהוג בדרך כלל להלביש אותו במידה 0-3 או במידה הנקראת ניו בורן.…" at bounding box center [760, 147] width 271 height 75
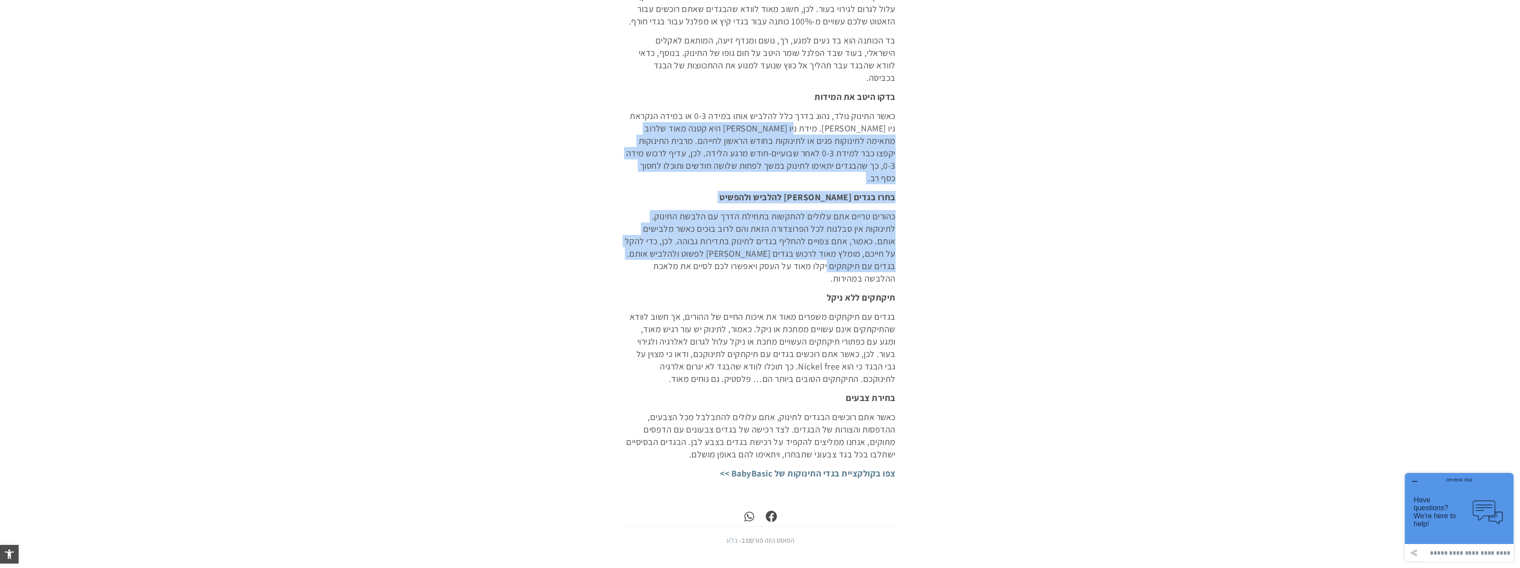
drag, startPoint x: 817, startPoint y: 127, endPoint x: 814, endPoint y: 258, distance: 130.5
click at [813, 136] on p "כאשר התינוק נולד, נהוג בדרך כלל להלביש אותו במידה 0-3 או במידה הנקראת ניו בורן.…" at bounding box center [760, 147] width 271 height 75
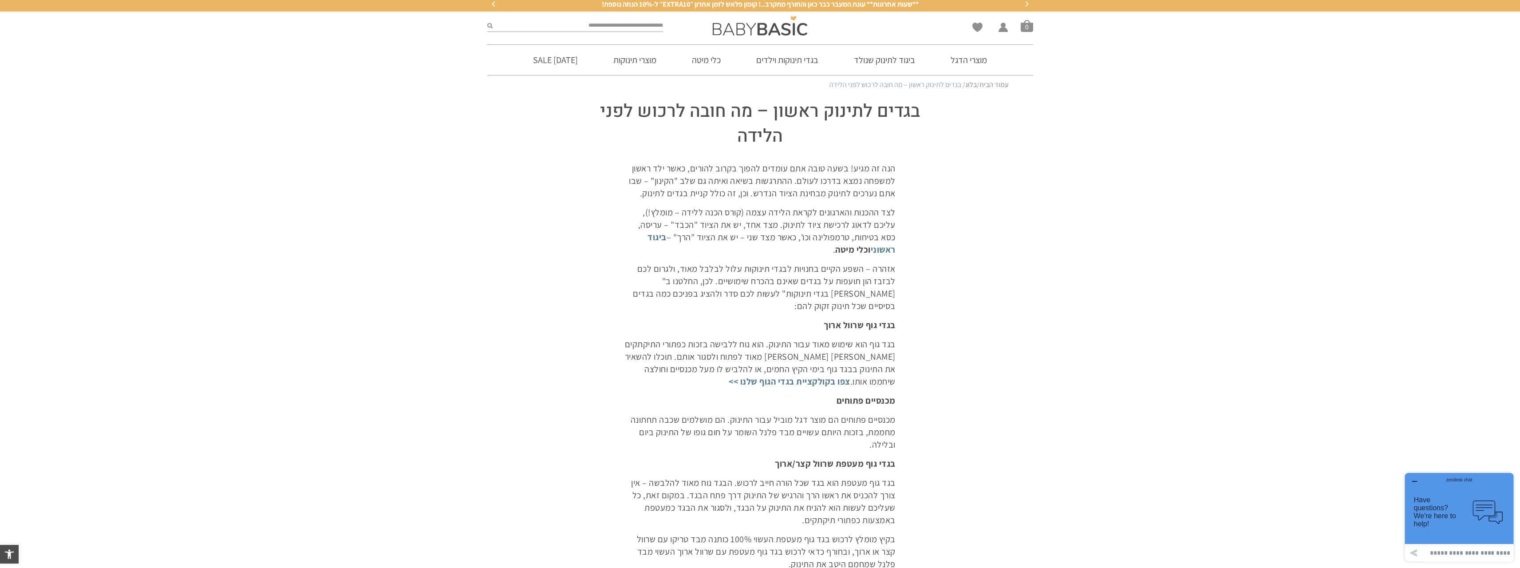
scroll to position [0, 0]
